Goal: Task Accomplishment & Management: Use online tool/utility

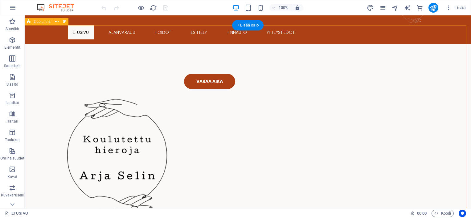
scroll to position [31, 0]
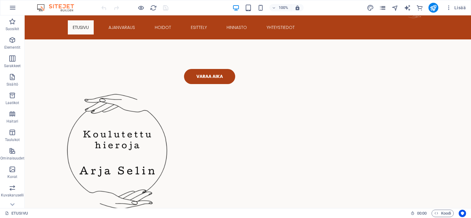
click at [386, 7] on span "pages" at bounding box center [382, 7] width 7 height 7
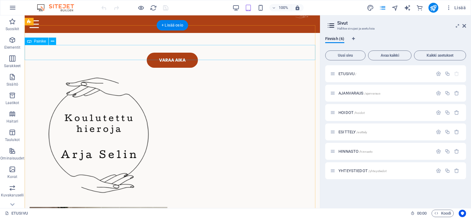
click at [283, 44] on div "VARAA AIKA" at bounding box center [172, 186] width 295 height 307
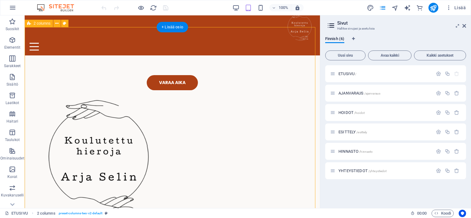
scroll to position [0, 0]
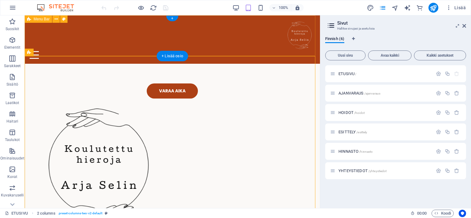
click at [119, 44] on div "ETUSIVU AJANVARAUS HOIDOT ESITTELY HINNASTO YHTEYSTIEDOT" at bounding box center [172, 39] width 295 height 48
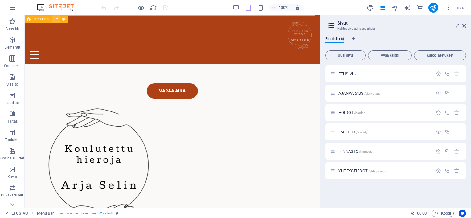
click at [57, 21] on icon at bounding box center [56, 19] width 3 height 6
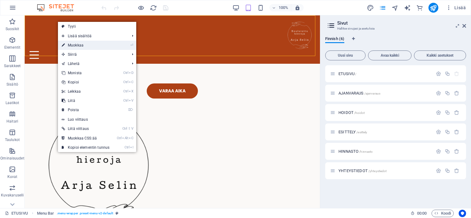
click at [70, 47] on link "⏎ Muokkaa" at bounding box center [85, 45] width 55 height 9
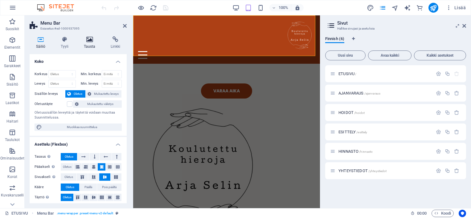
click at [89, 42] on icon at bounding box center [89, 39] width 24 height 6
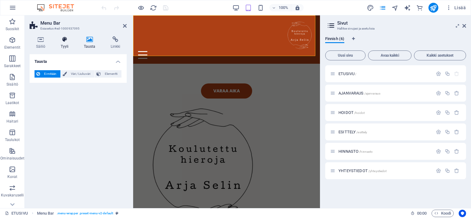
click at [65, 45] on h4 "Tyyli" at bounding box center [65, 42] width 23 height 13
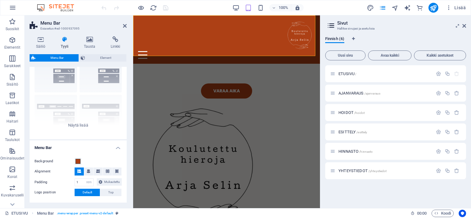
scroll to position [62, 0]
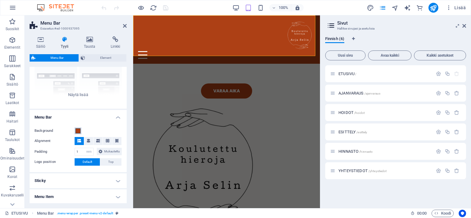
click at [79, 130] on span at bounding box center [77, 130] width 5 height 5
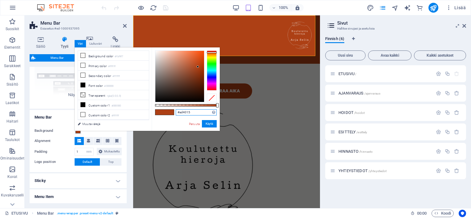
drag, startPoint x: 192, startPoint y: 112, endPoint x: 173, endPoint y: 113, distance: 19.2
click at [173, 113] on div "#ad4015 Tuetut muodot #0852ed rgb(8, 82, 237) rgba(8, 82, 237, 90%) hsv(221,97,…" at bounding box center [186, 133] width 68 height 173
click at [191, 124] on link "Peruuta" at bounding box center [194, 124] width 12 height 5
